Goal: Task Accomplishment & Management: Use online tool/utility

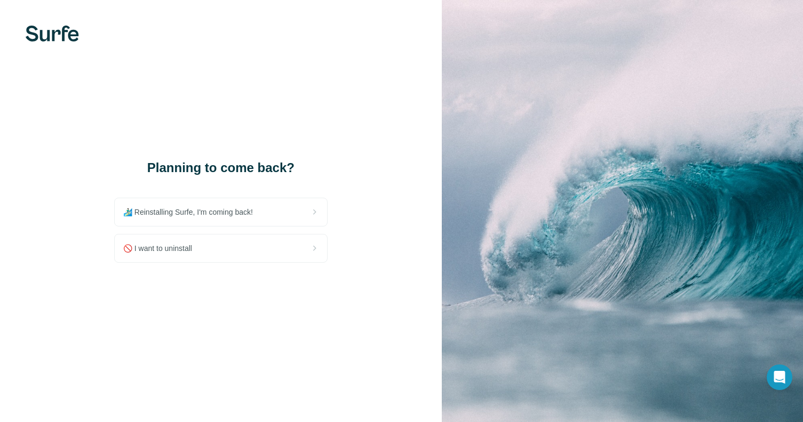
click at [277, 107] on div "Planning to come back? 🏄🏻‍♂️ Reinstalling Surfe, I'm coming back! 🚫 I want to u…" at bounding box center [221, 211] width 442 height 422
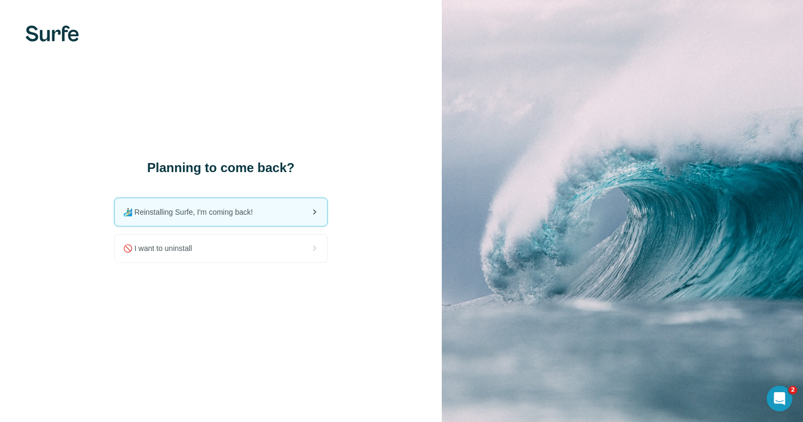
click at [274, 215] on div "🏄🏻‍♂️ Reinstalling Surfe, I'm coming back!" at bounding box center [221, 212] width 212 height 28
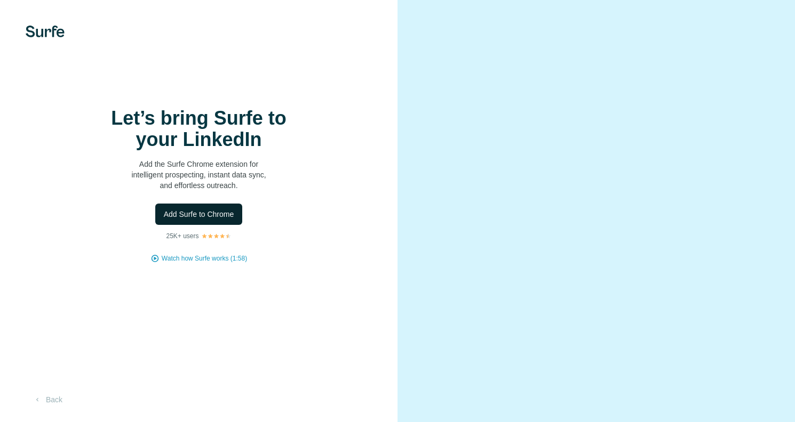
click at [174, 220] on span "Add Surfe to Chrome" at bounding box center [199, 214] width 70 height 11
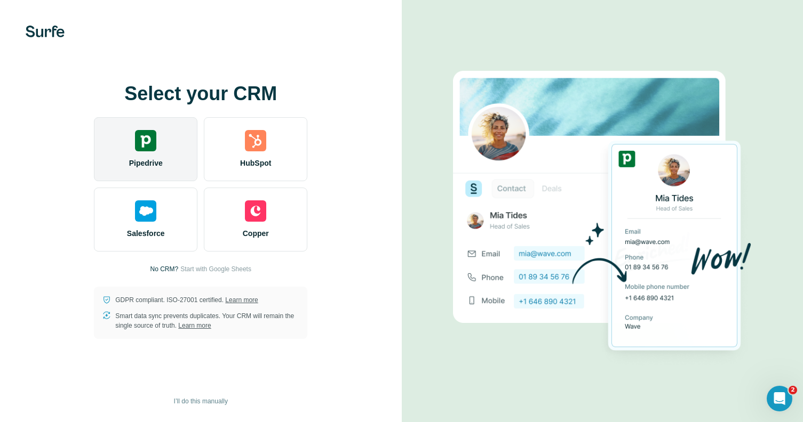
click at [140, 139] on div at bounding box center [145, 140] width 21 height 21
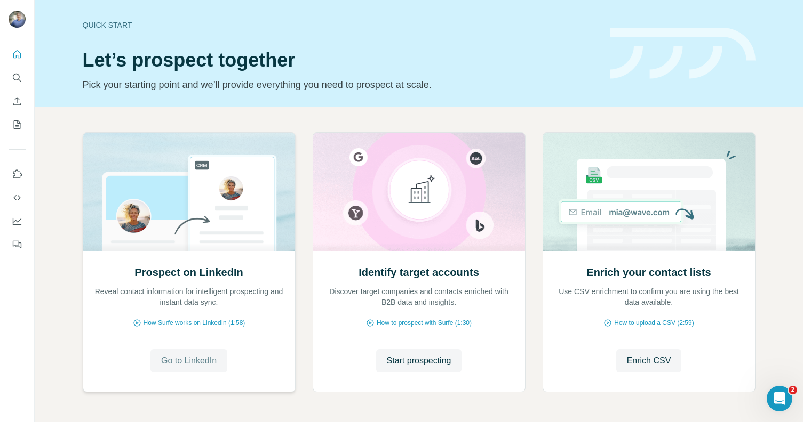
click at [199, 365] on span "Go to LinkedIn" at bounding box center [188, 361] width 55 height 13
